Goal: Navigation & Orientation: Find specific page/section

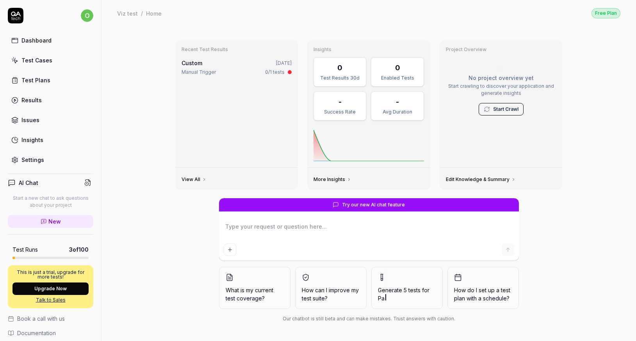
click at [43, 36] on link "Dashboard" at bounding box center [51, 40] width 86 height 15
click at [48, 43] on div "Dashboard" at bounding box center [36, 40] width 30 height 8
click at [36, 62] on div "Test Cases" at bounding box center [36, 60] width 31 height 8
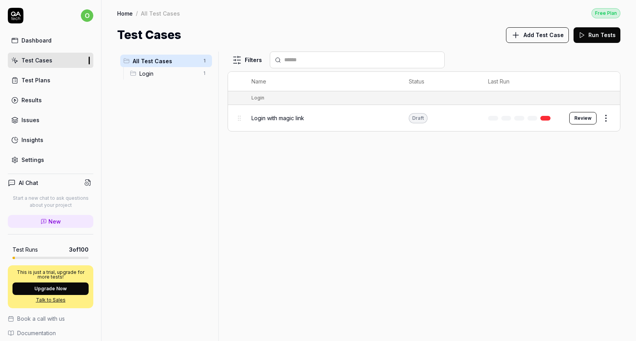
click at [32, 81] on div "Test Plans" at bounding box center [35, 80] width 29 height 8
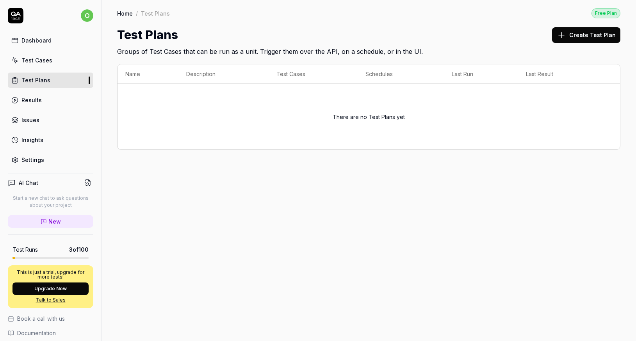
click at [34, 146] on link "Insights" at bounding box center [51, 139] width 86 height 15
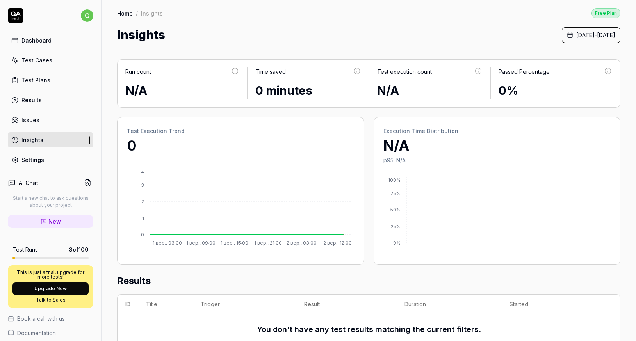
click at [38, 38] on div "Dashboard" at bounding box center [36, 40] width 30 height 8
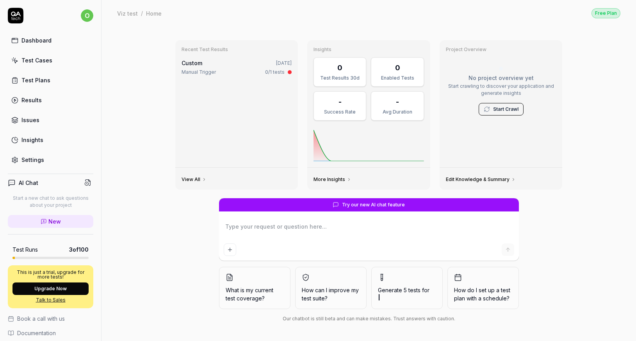
type textarea "*"
click at [27, 160] on div "Settings" at bounding box center [32, 160] width 23 height 8
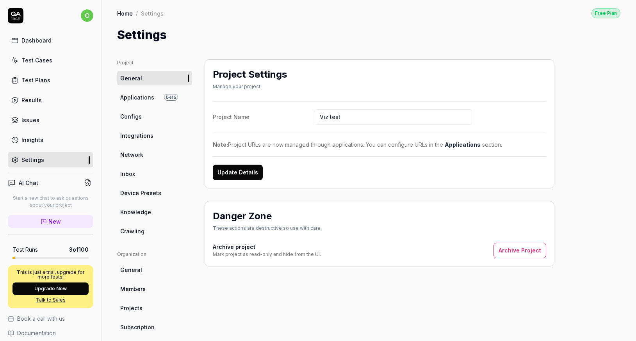
click at [137, 159] on span "Network" at bounding box center [131, 155] width 23 height 8
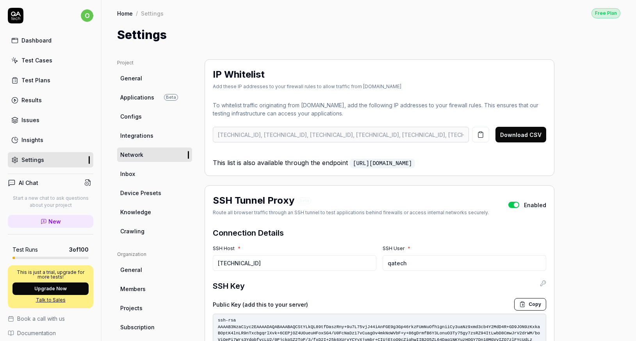
click at [27, 60] on div "Test Cases" at bounding box center [36, 60] width 31 height 8
